Goal: Check status

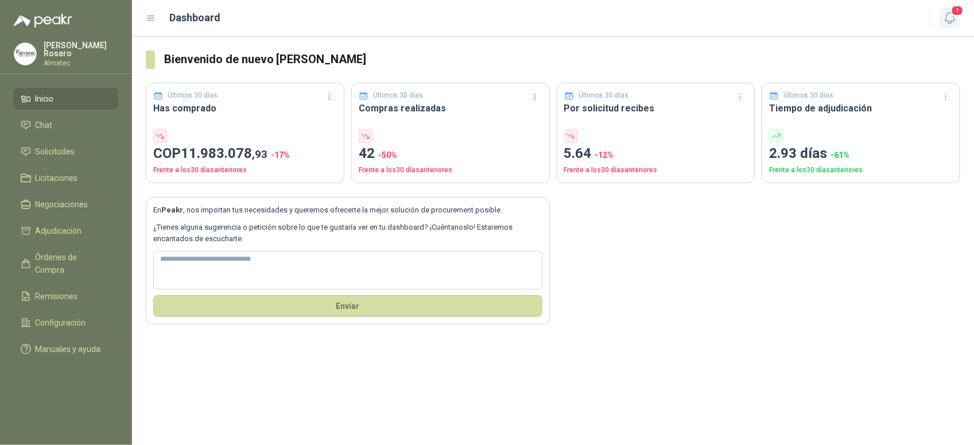
click at [957, 20] on button "1" at bounding box center [949, 18] width 21 height 21
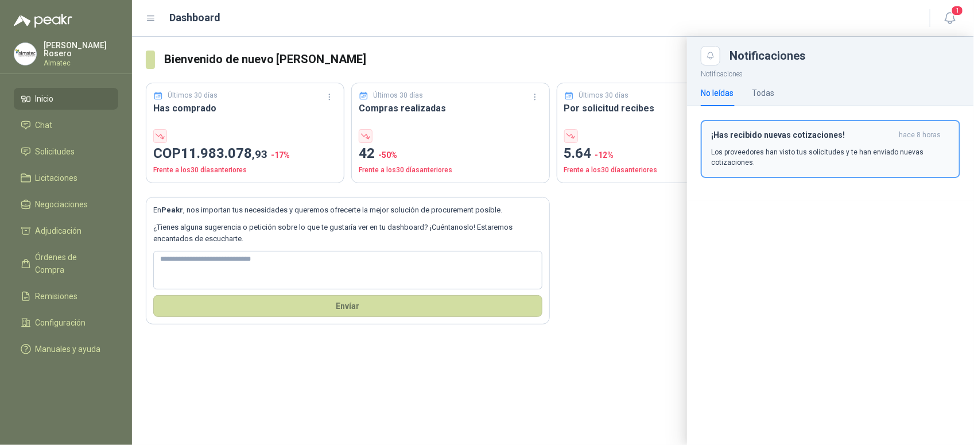
click at [824, 148] on p "Los proveedores han visto tus solicitudes y te han enviado nuevas cotizaciones." at bounding box center [830, 157] width 239 height 21
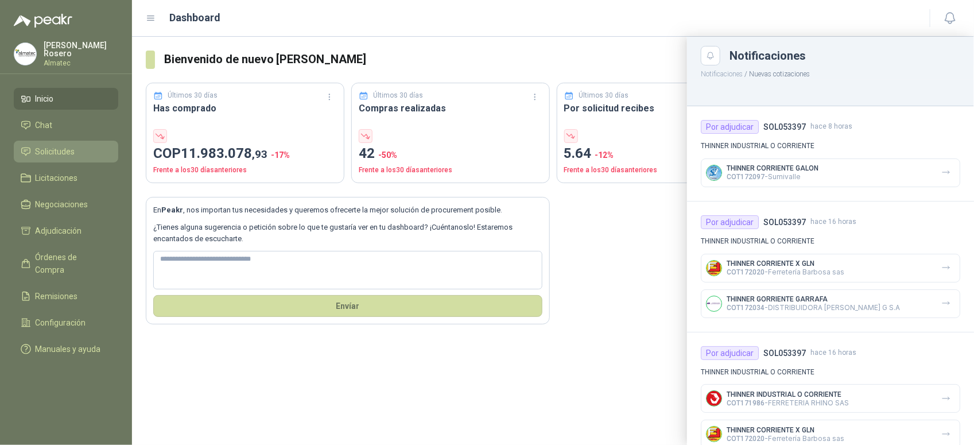
click at [57, 154] on span "Solicitudes" at bounding box center [56, 151] width 40 height 13
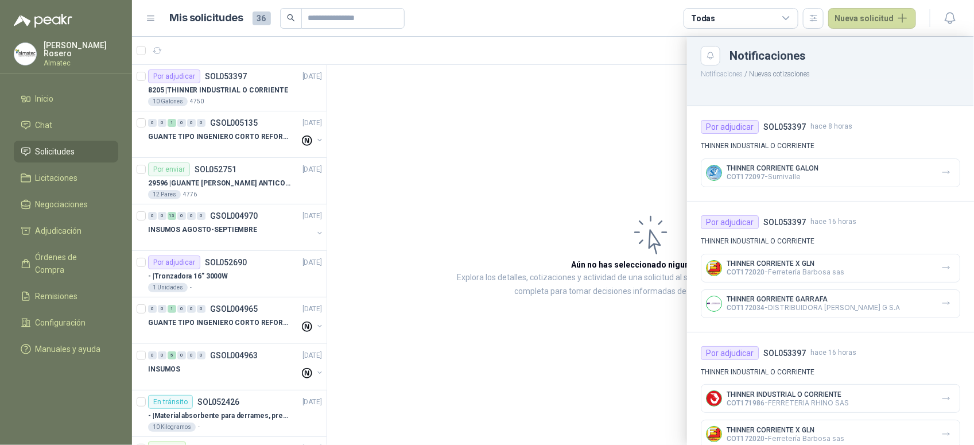
click at [571, 137] on div at bounding box center [553, 241] width 842 height 408
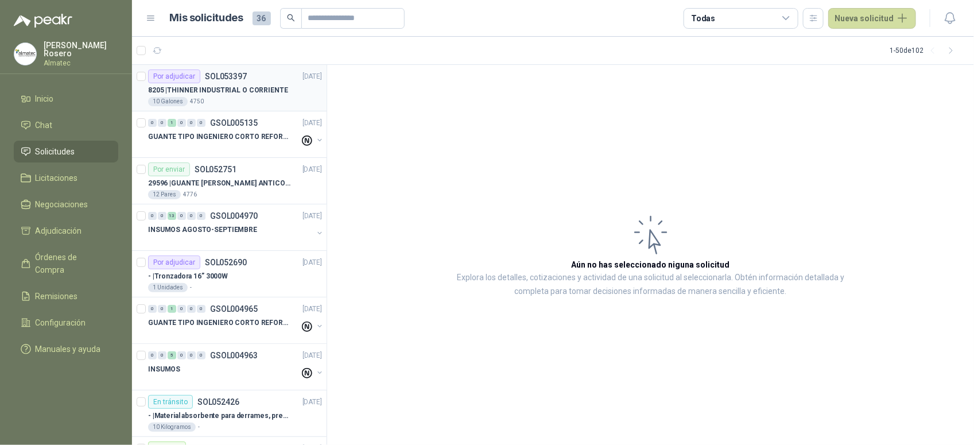
click at [211, 94] on p "8205 | THINNER INDUSTRIAL O CORRIENTE" at bounding box center [218, 90] width 140 height 11
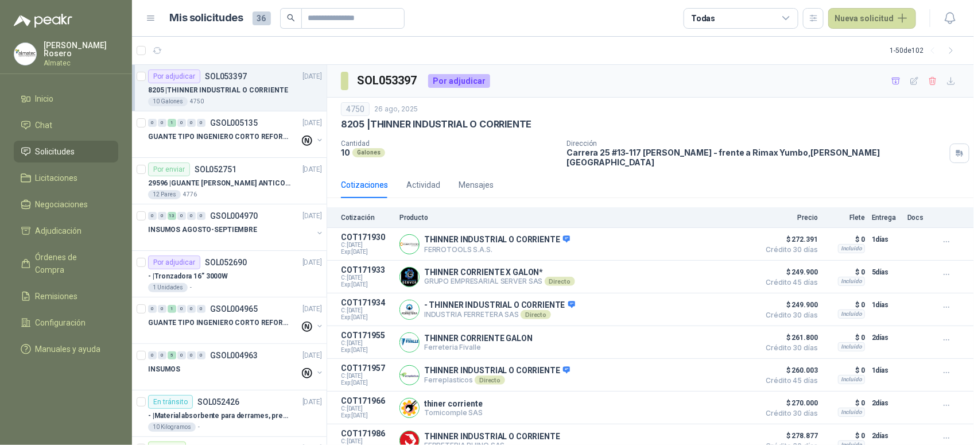
scroll to position [332, 0]
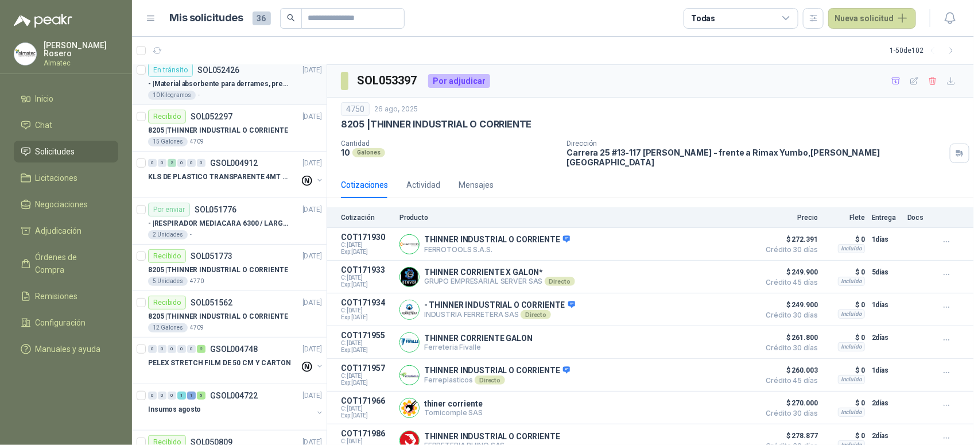
click at [217, 93] on div "10 Kilogramos -" at bounding box center [235, 95] width 174 height 9
